Goal: Transaction & Acquisition: Purchase product/service

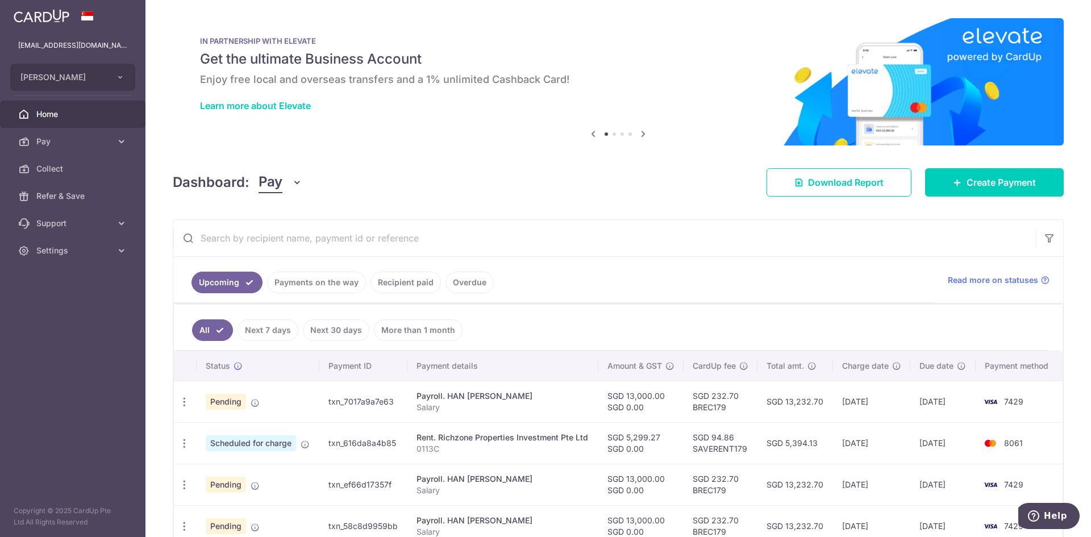
click at [374, 285] on link "Recipient paid" at bounding box center [405, 283] width 70 height 22
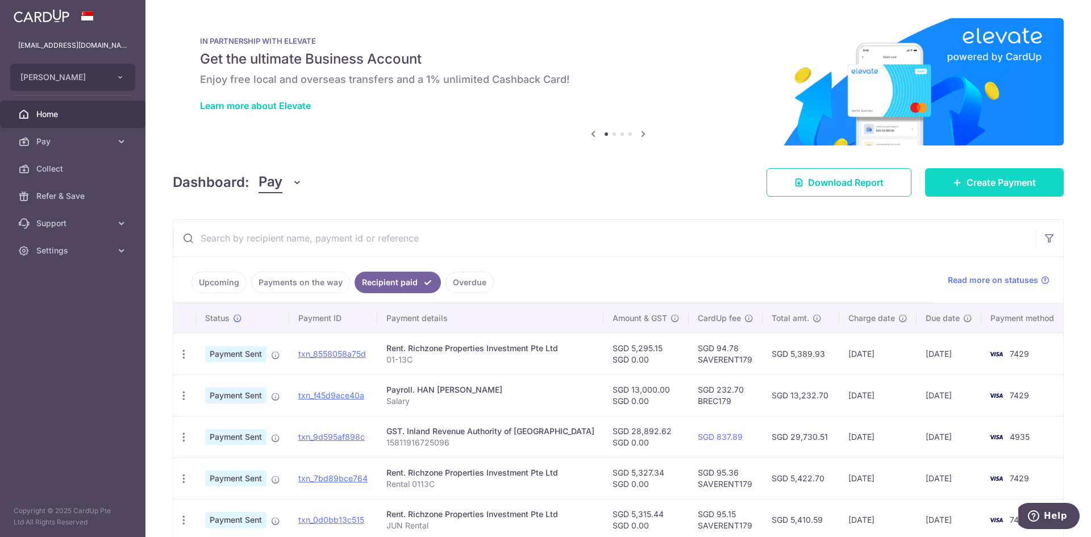
click at [990, 173] on link "Create Payment" at bounding box center [994, 182] width 139 height 28
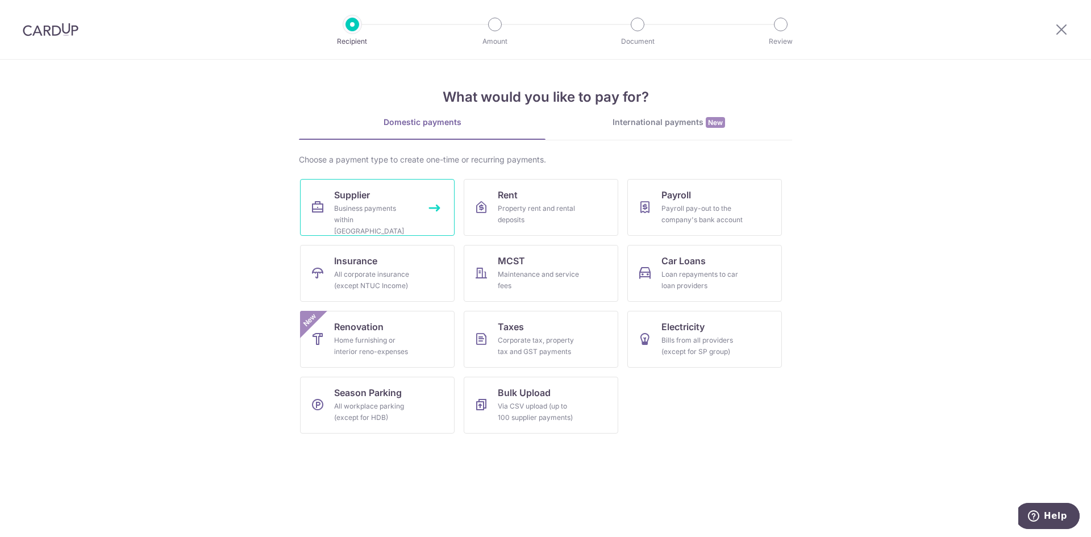
click at [340, 209] on div "Business payments within Singapore" at bounding box center [375, 220] width 82 height 34
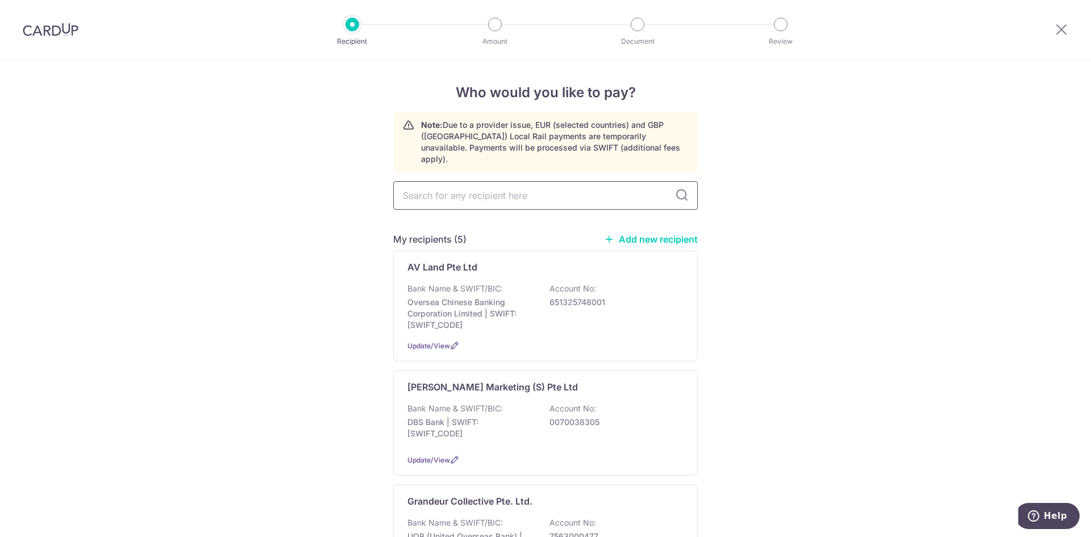
click at [520, 187] on input "text" at bounding box center [545, 195] width 304 height 28
type input "sing"
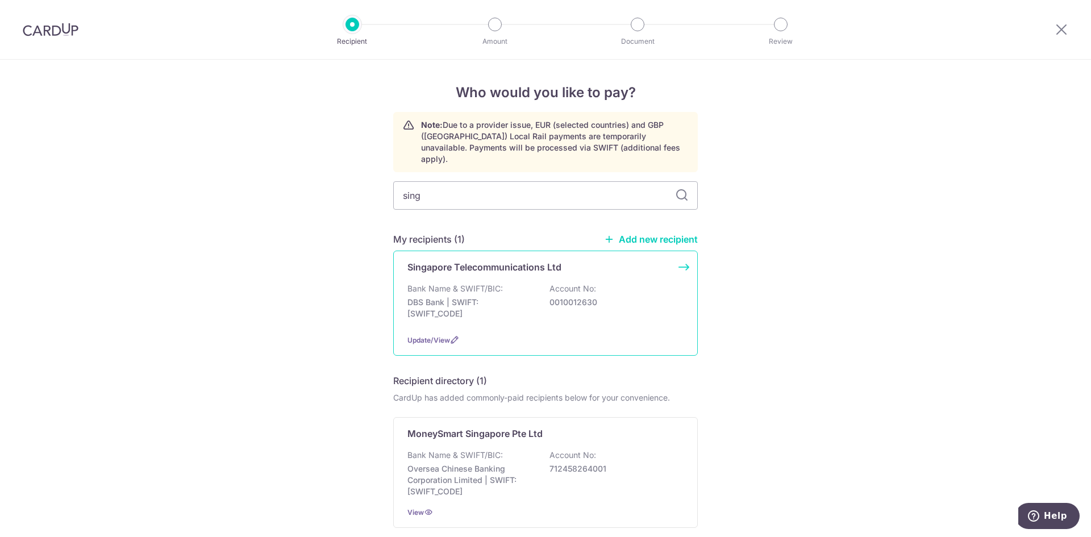
click at [464, 251] on div "Singapore Telecommunications Ltd Bank Name & SWIFT/BIC: DBS Bank | SWIFT: DBSSS…" at bounding box center [545, 303] width 304 height 105
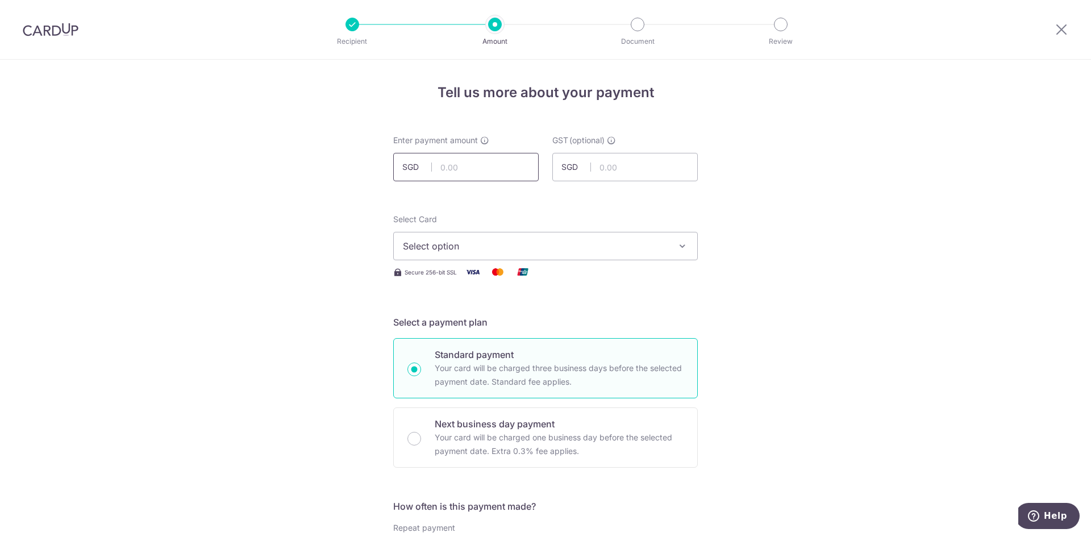
click at [507, 174] on input "text" at bounding box center [465, 167] width 145 height 28
type input "733.89"
click at [638, 252] on span "Select option" at bounding box center [535, 246] width 265 height 14
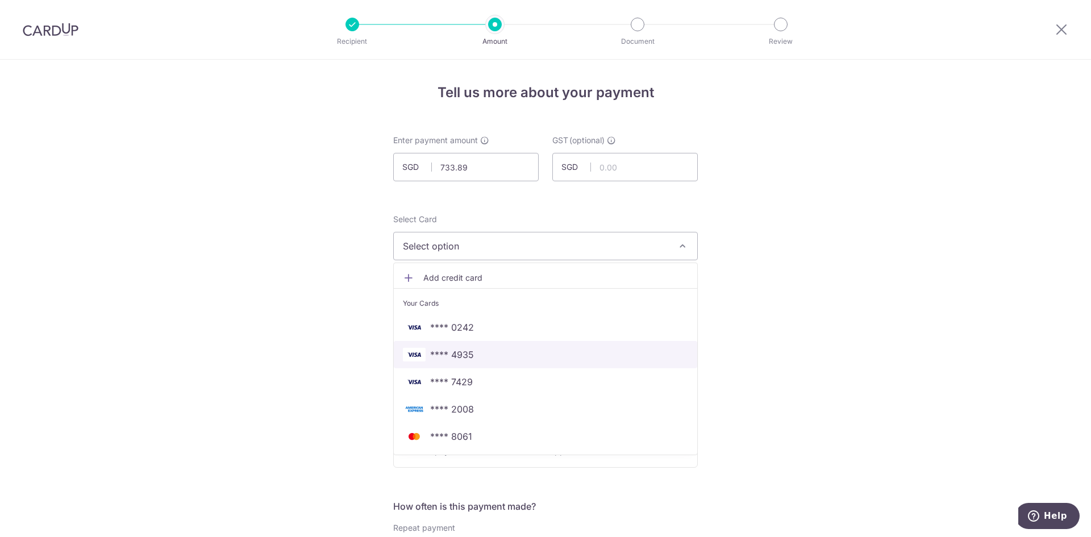
click at [474, 360] on span "**** 4935" at bounding box center [545, 355] width 285 height 14
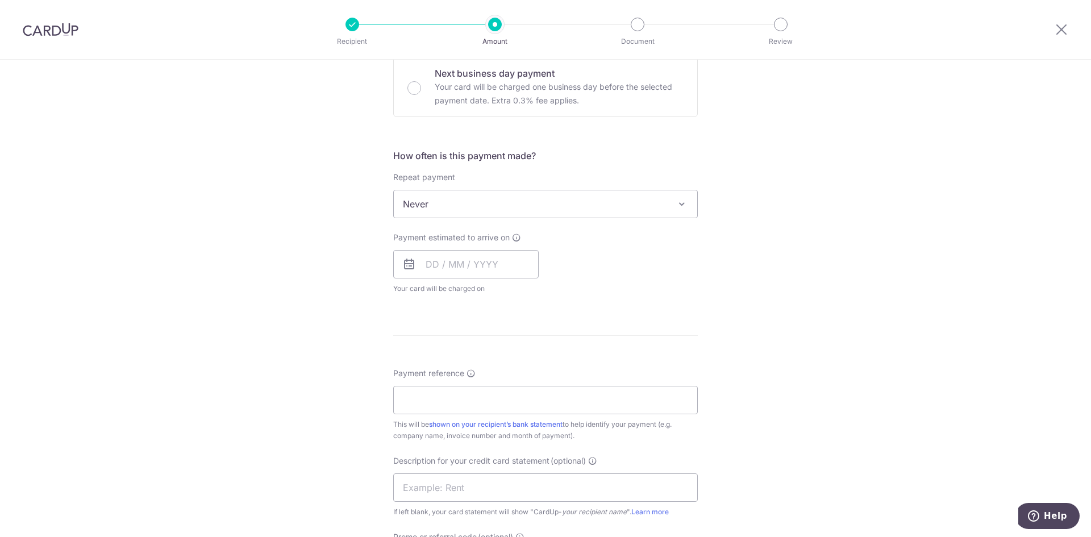
scroll to position [418, 0]
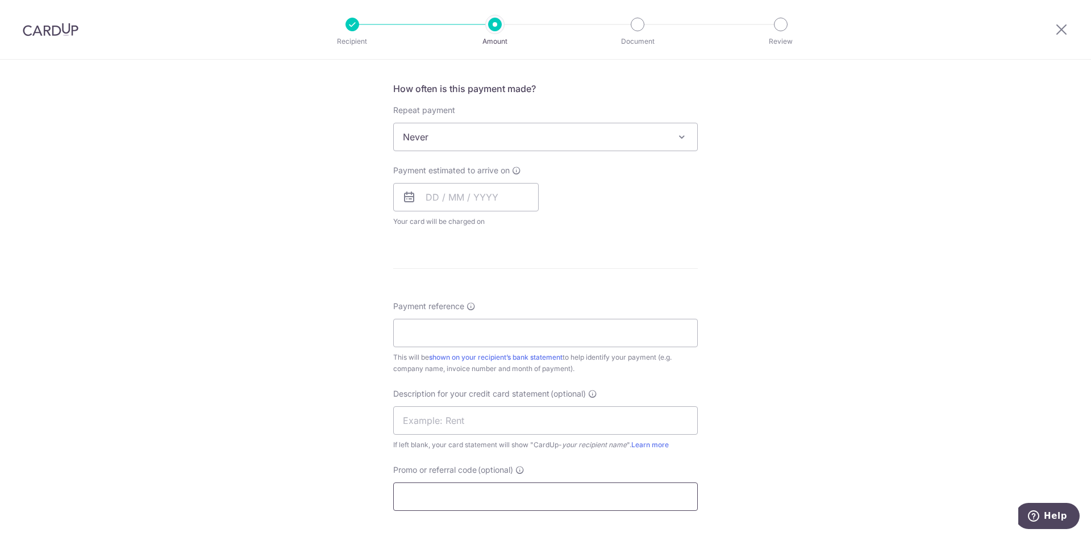
click at [440, 492] on input "Promo or referral code (optional)" at bounding box center [545, 496] width 304 height 28
paste input "OCBC195"
type input "OCBC195"
click at [446, 326] on input "Payment reference" at bounding box center [545, 333] width 304 height 28
type input "51618578"
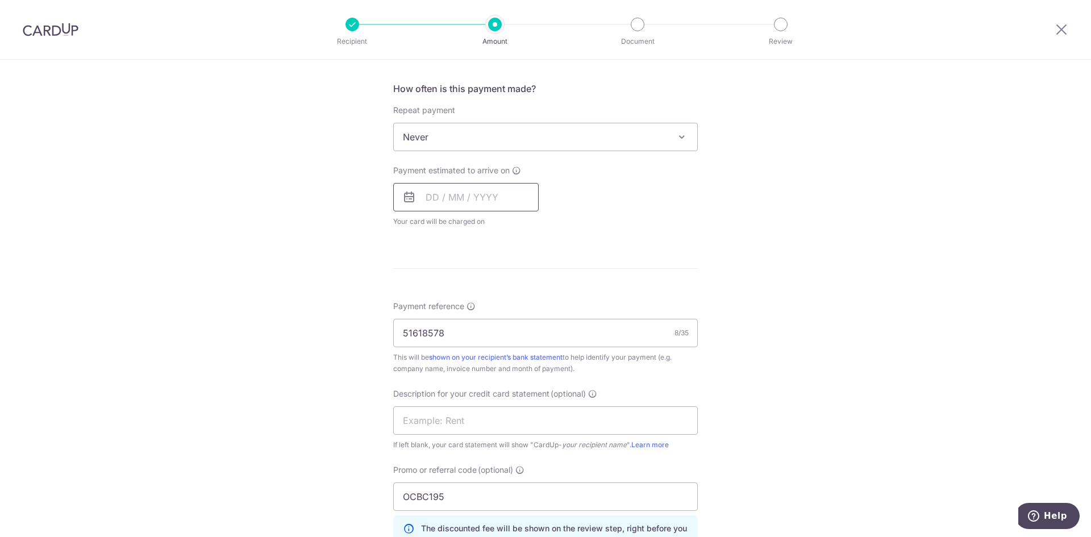
click at [424, 193] on input "text" at bounding box center [465, 197] width 145 height 28
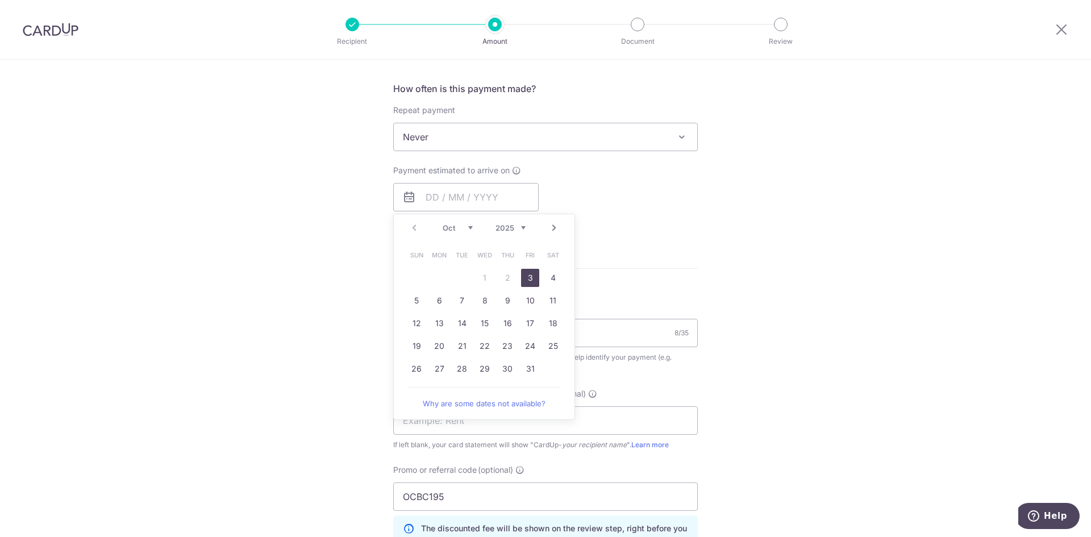
drag, startPoint x: 522, startPoint y: 275, endPoint x: 650, endPoint y: 275, distance: 127.8
click at [522, 275] on link "3" at bounding box center [530, 278] width 18 height 18
type input "[DATE]"
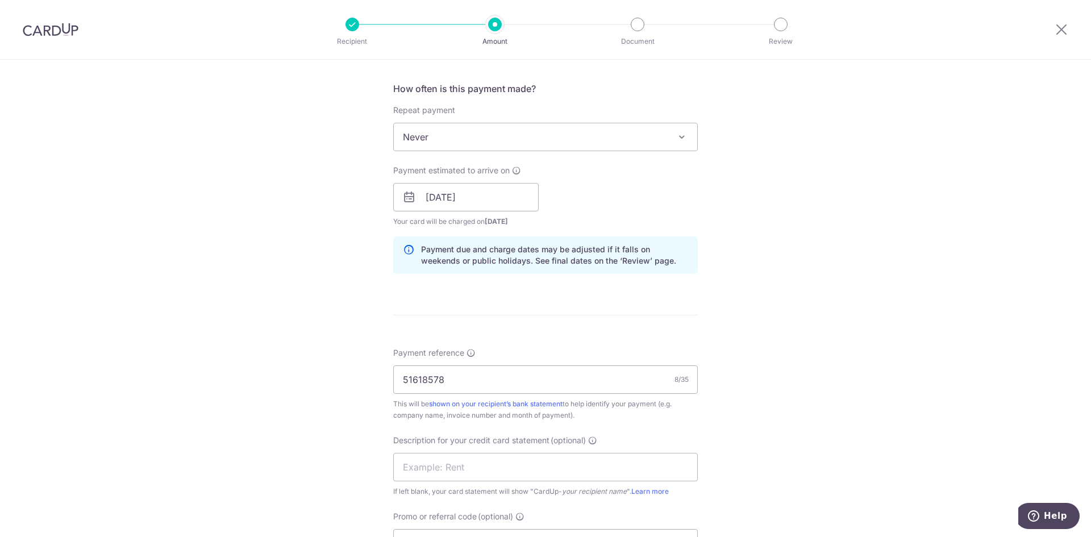
scroll to position [724, 0]
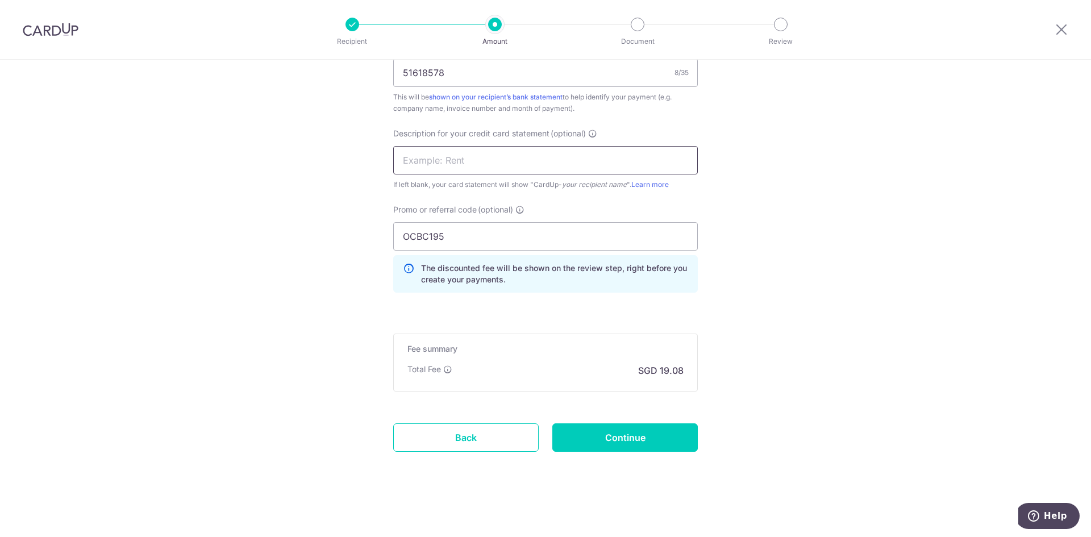
click at [527, 161] on input "text" at bounding box center [545, 160] width 304 height 28
type input "W"
type input "[PERSON_NAME]"
click at [646, 439] on input "Continue" at bounding box center [624, 437] width 145 height 28
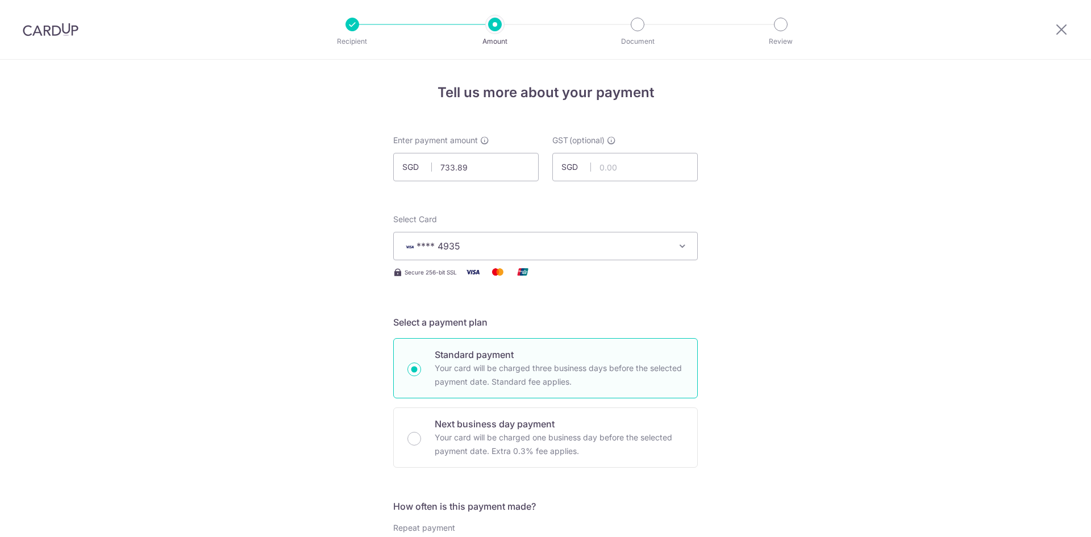
scroll to position [740, 0]
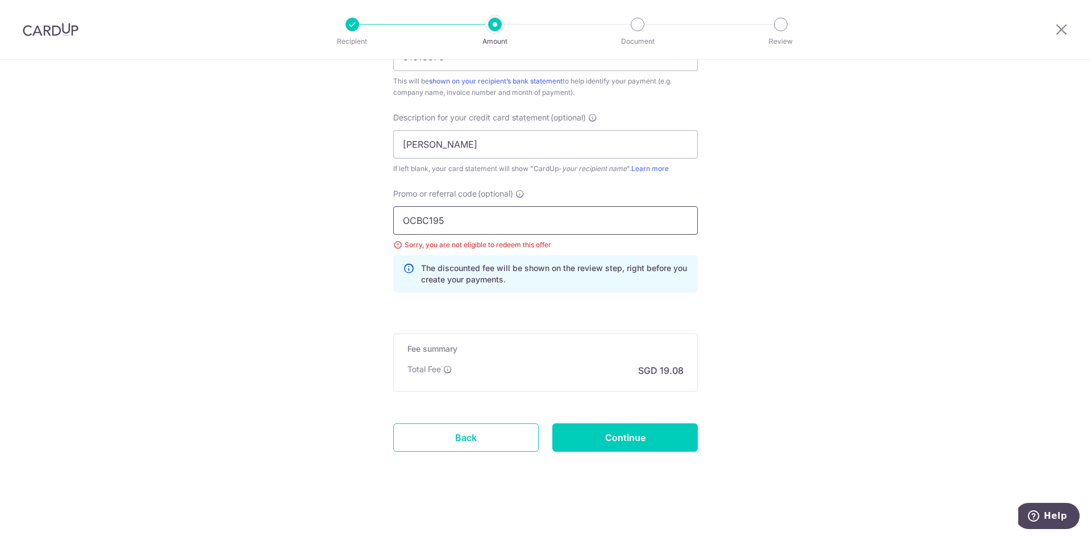
drag, startPoint x: 457, startPoint y: 222, endPoint x: 331, endPoint y: 214, distance: 126.4
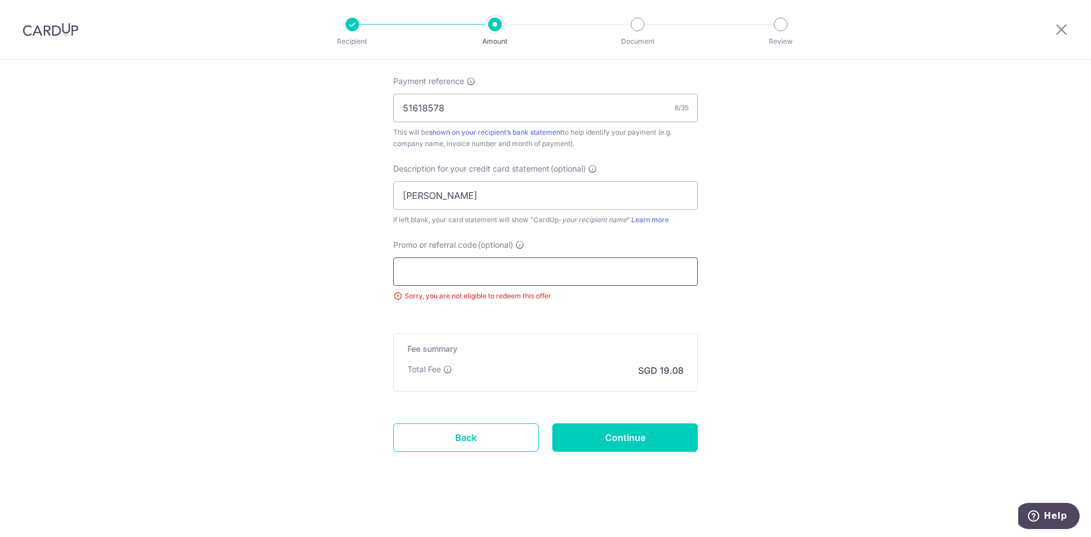
scroll to position [689, 0]
click at [636, 434] on input "Continue" at bounding box center [624, 437] width 145 height 28
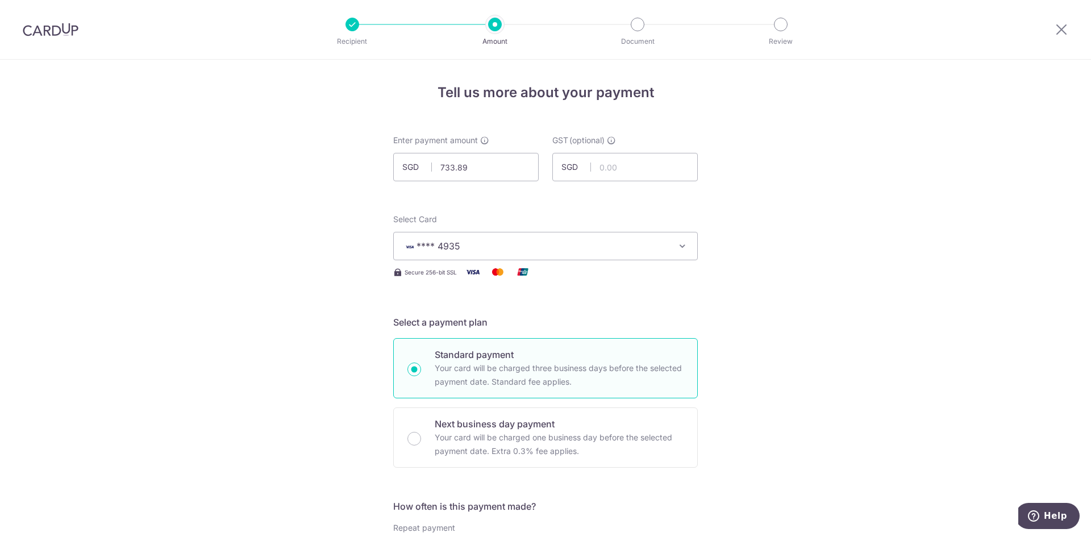
click at [556, 238] on button "**** 4935" at bounding box center [545, 246] width 304 height 28
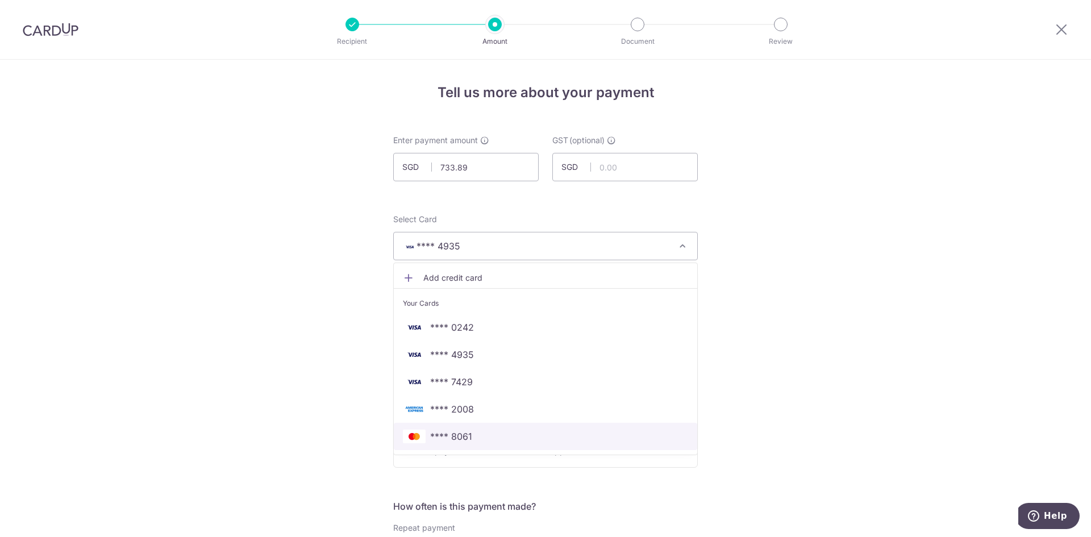
drag, startPoint x: 463, startPoint y: 439, endPoint x: 674, endPoint y: 406, distance: 213.9
click at [463, 438] on span "**** 8061" at bounding box center [451, 436] width 42 height 14
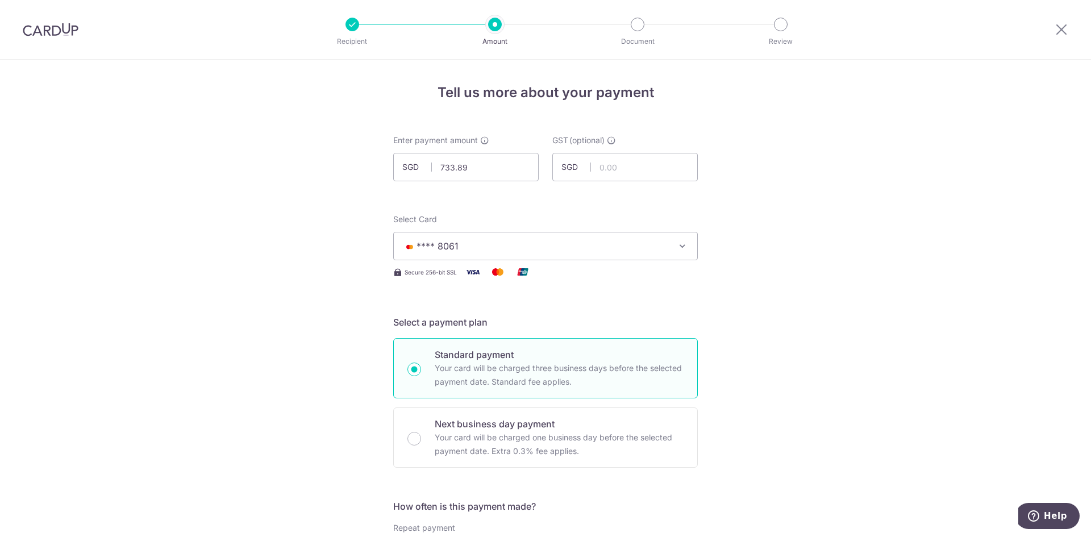
scroll to position [673, 0]
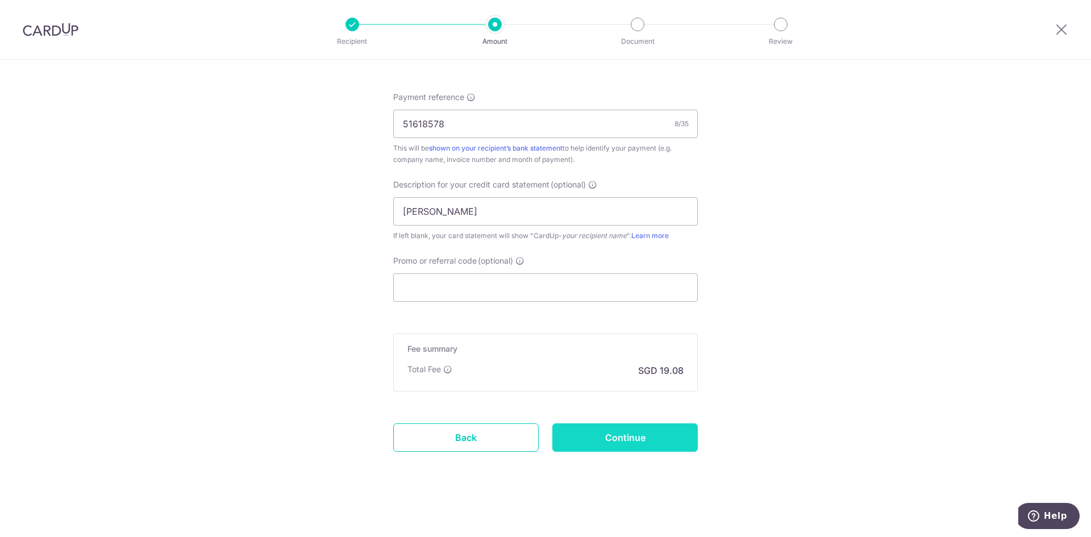
click at [637, 437] on input "Continue" at bounding box center [624, 437] width 145 height 28
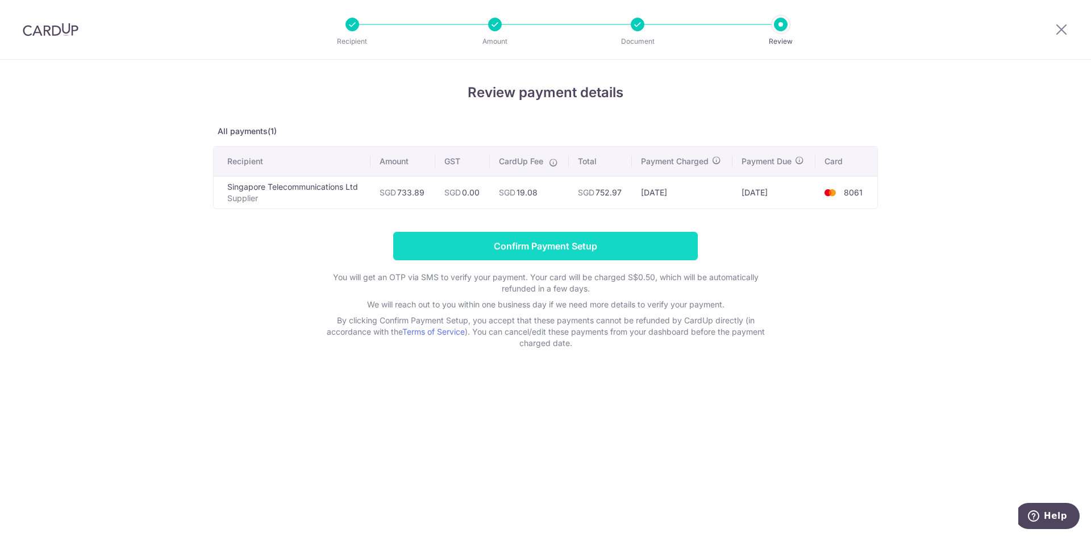
click at [535, 258] on form "Confirm Payment Setup You will get an OTP via SMS to verify your payment. Your …" at bounding box center [545, 290] width 665 height 117
click at [538, 252] on input "Confirm Payment Setup" at bounding box center [545, 246] width 304 height 28
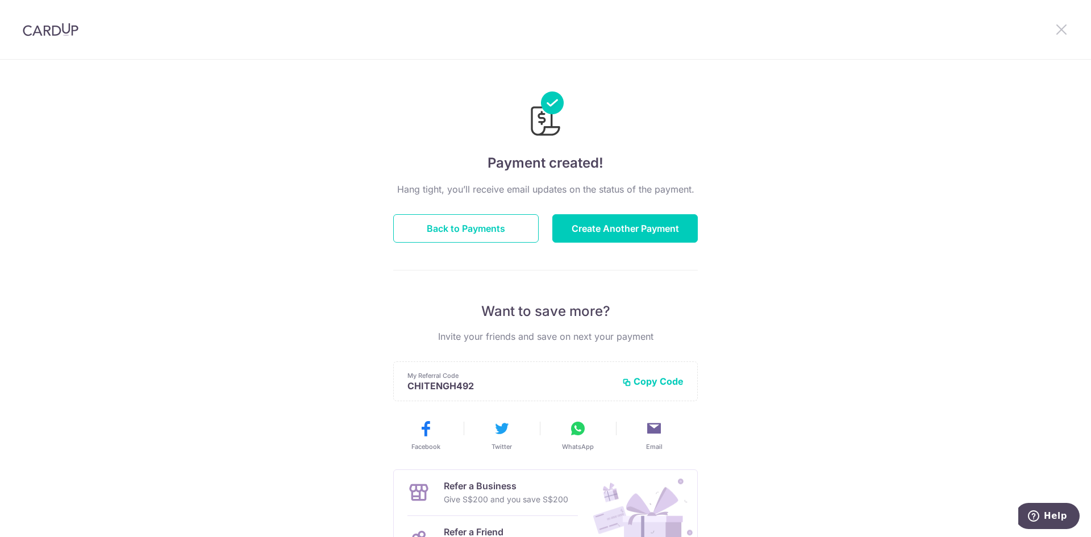
click at [1059, 34] on icon at bounding box center [1061, 29] width 14 height 14
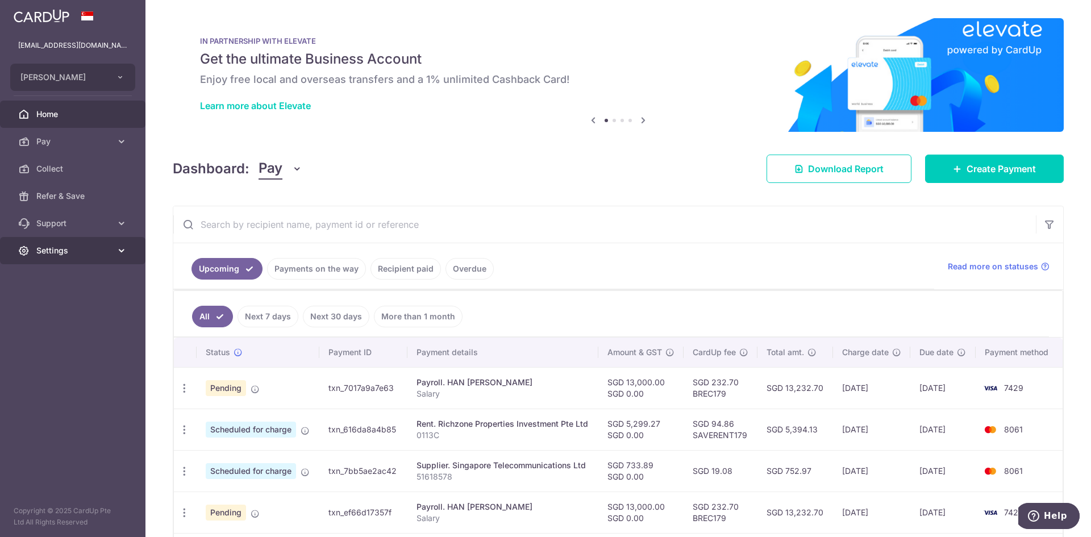
click at [88, 250] on span "Settings" at bounding box center [73, 250] width 75 height 11
click at [63, 305] on span "Logout" at bounding box center [73, 304] width 75 height 11
